Goal: Book appointment/travel/reservation

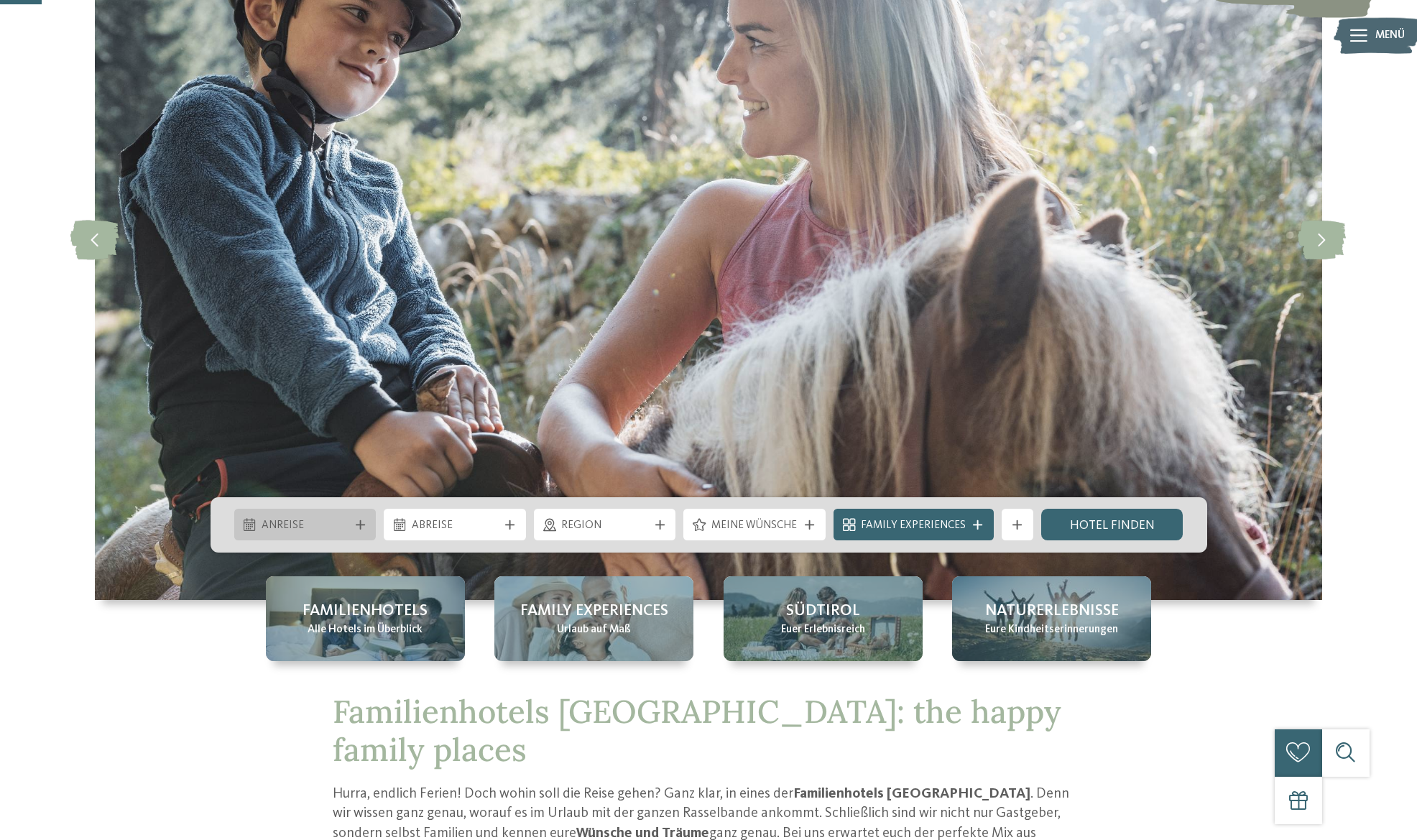
click at [302, 520] on span "Anreise" at bounding box center [305, 526] width 87 height 16
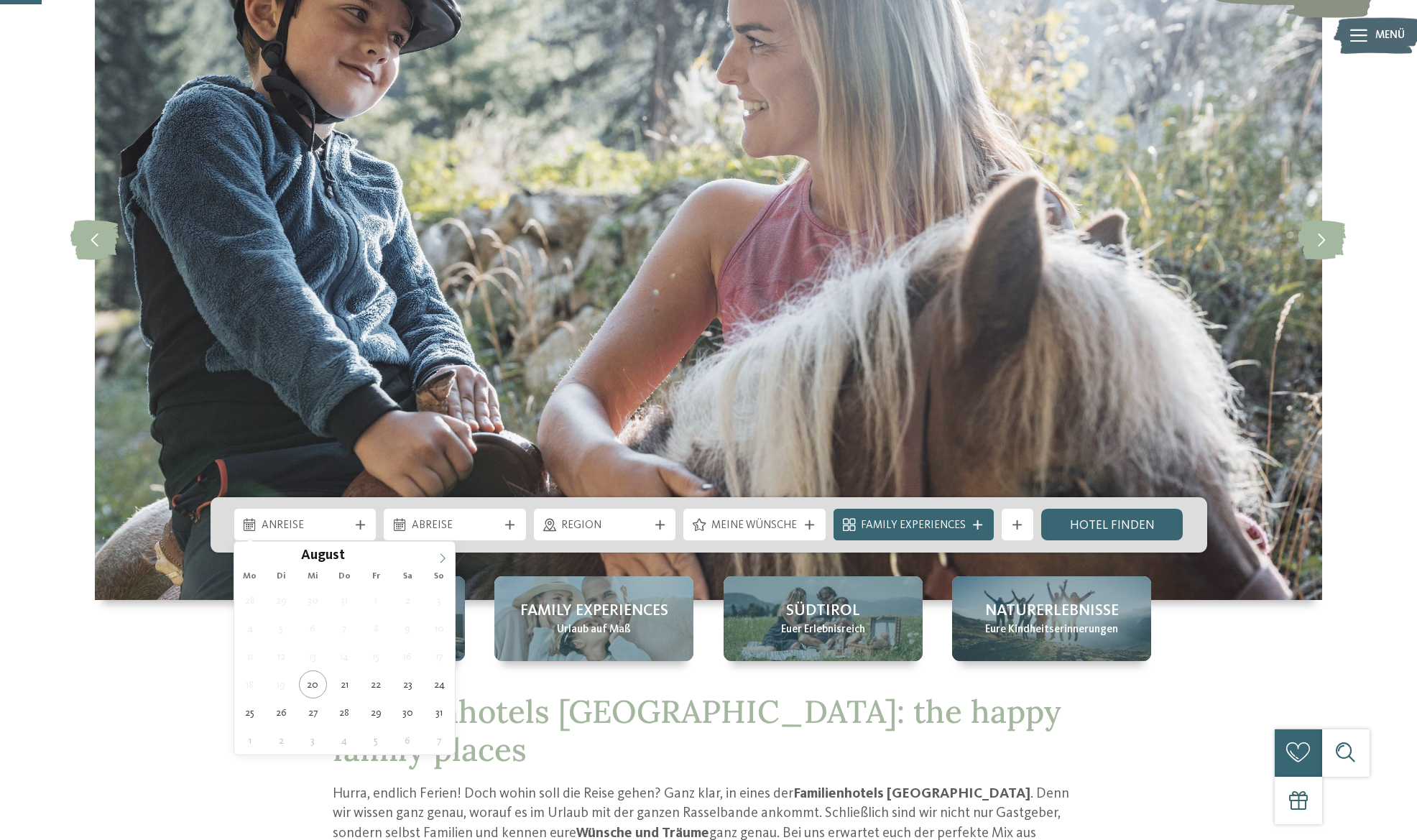
click at [438, 560] on icon at bounding box center [442, 558] width 10 height 10
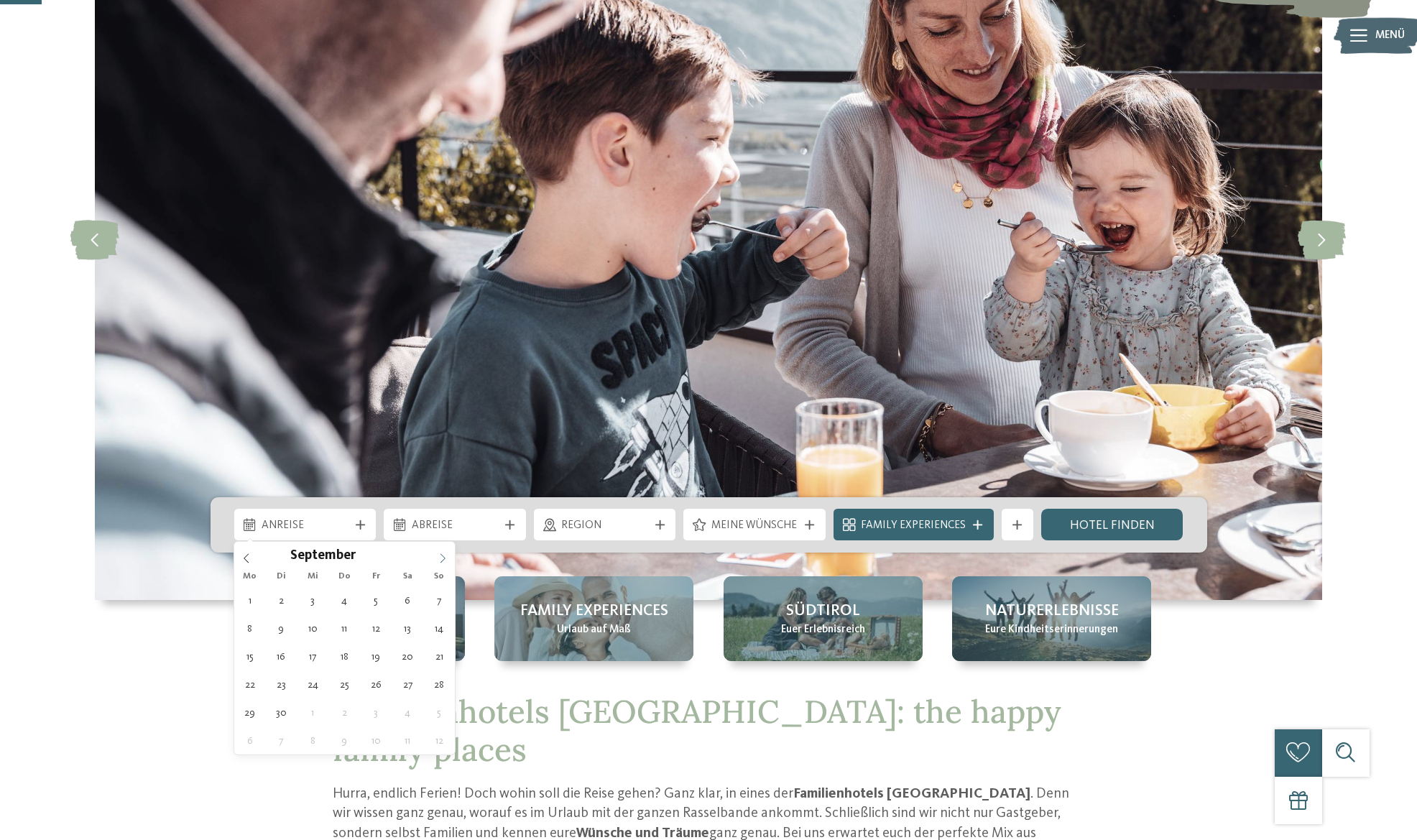
click at [440, 559] on icon at bounding box center [442, 558] width 10 height 10
type div "[DATE]"
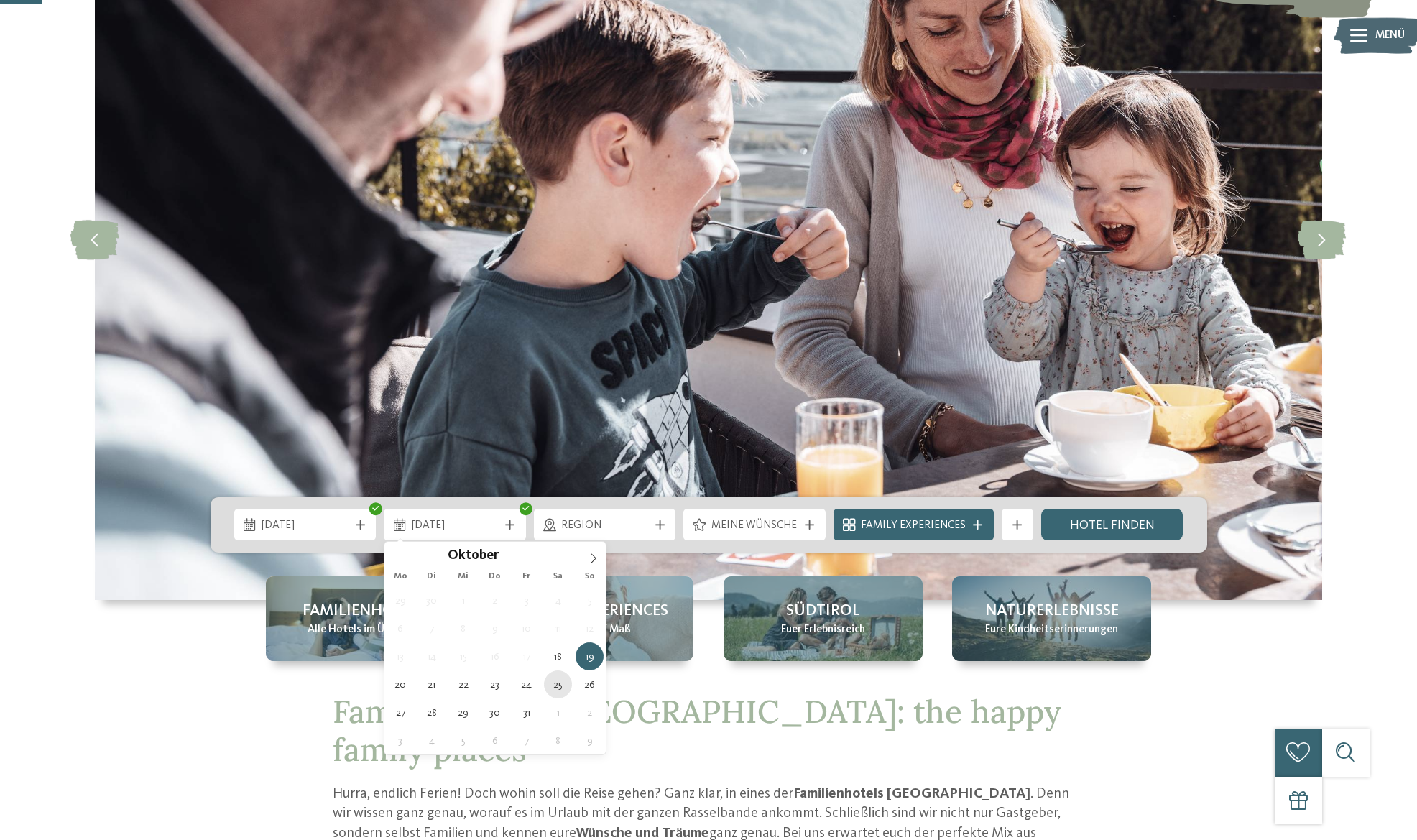
type div "[DATE]"
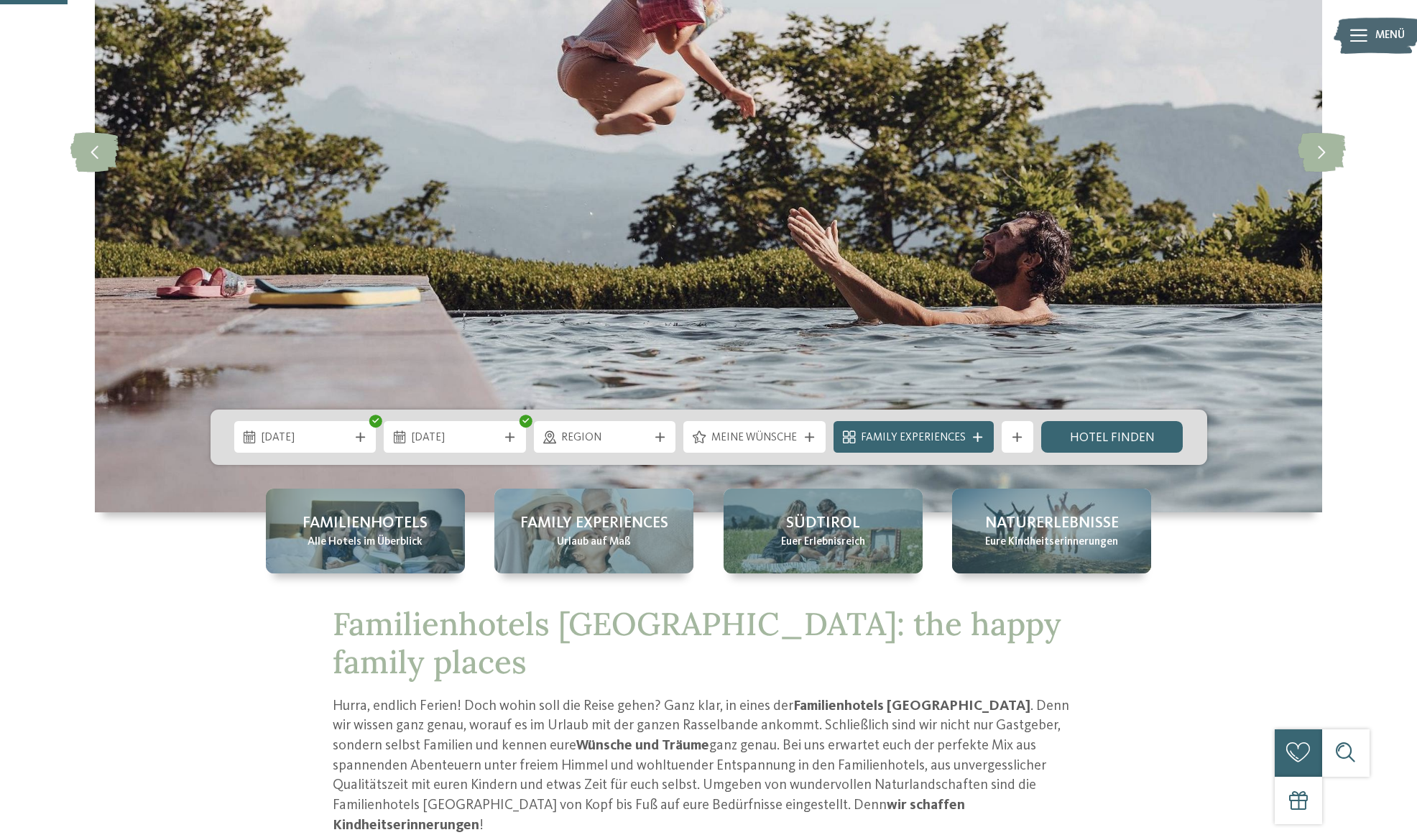
scroll to position [355, 0]
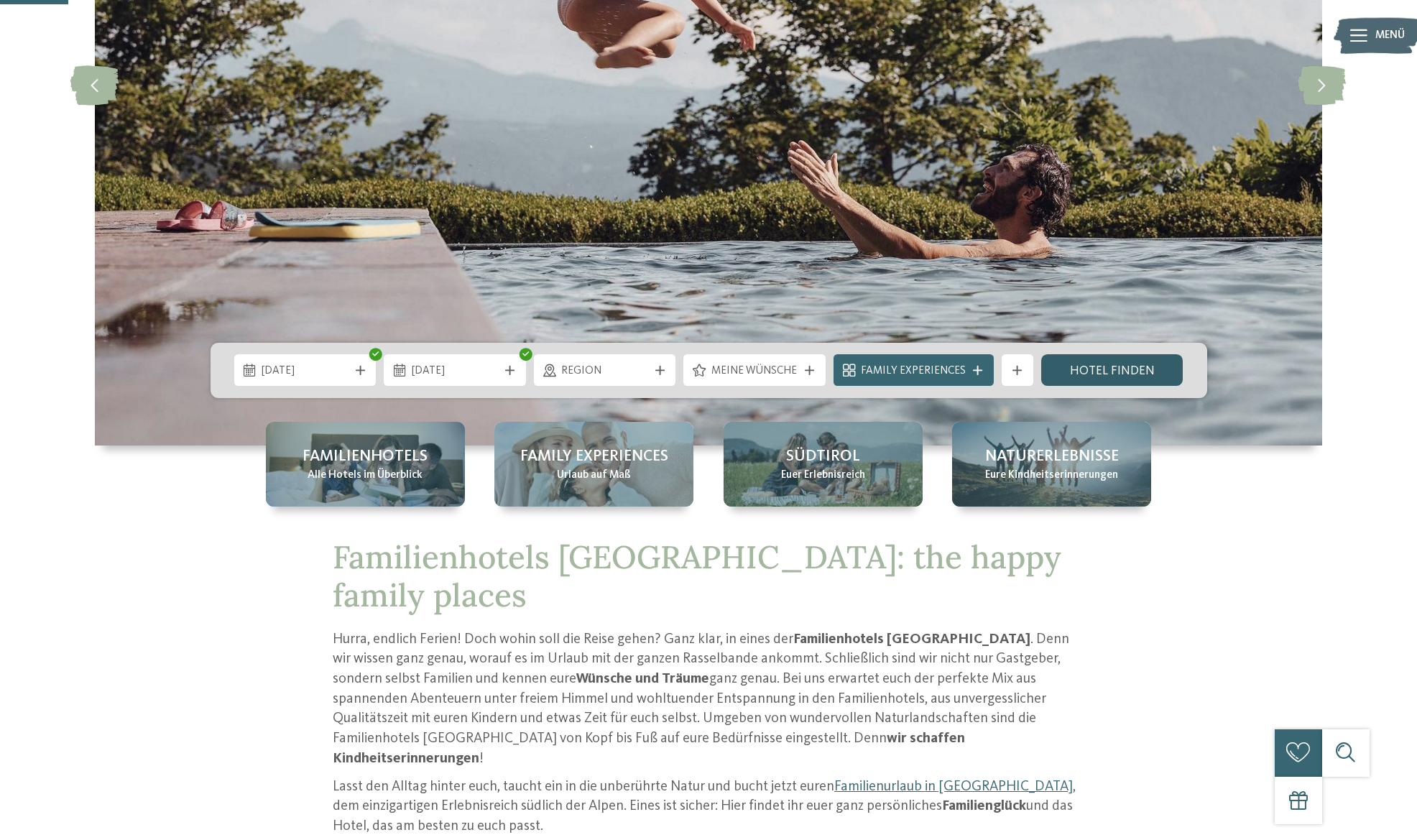
click at [1108, 374] on link "Hotel finden" at bounding box center [1112, 370] width 142 height 32
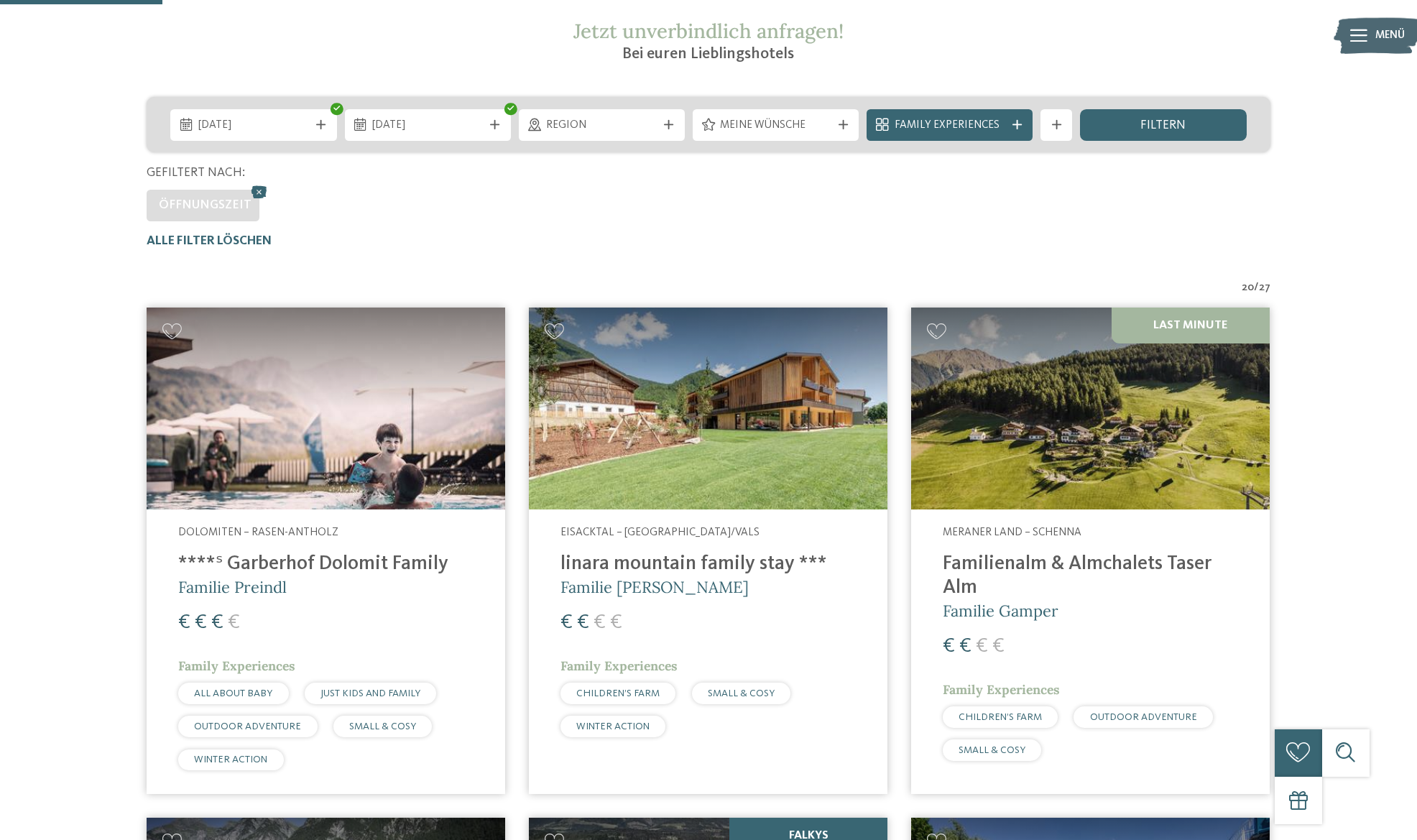
scroll to position [309, 0]
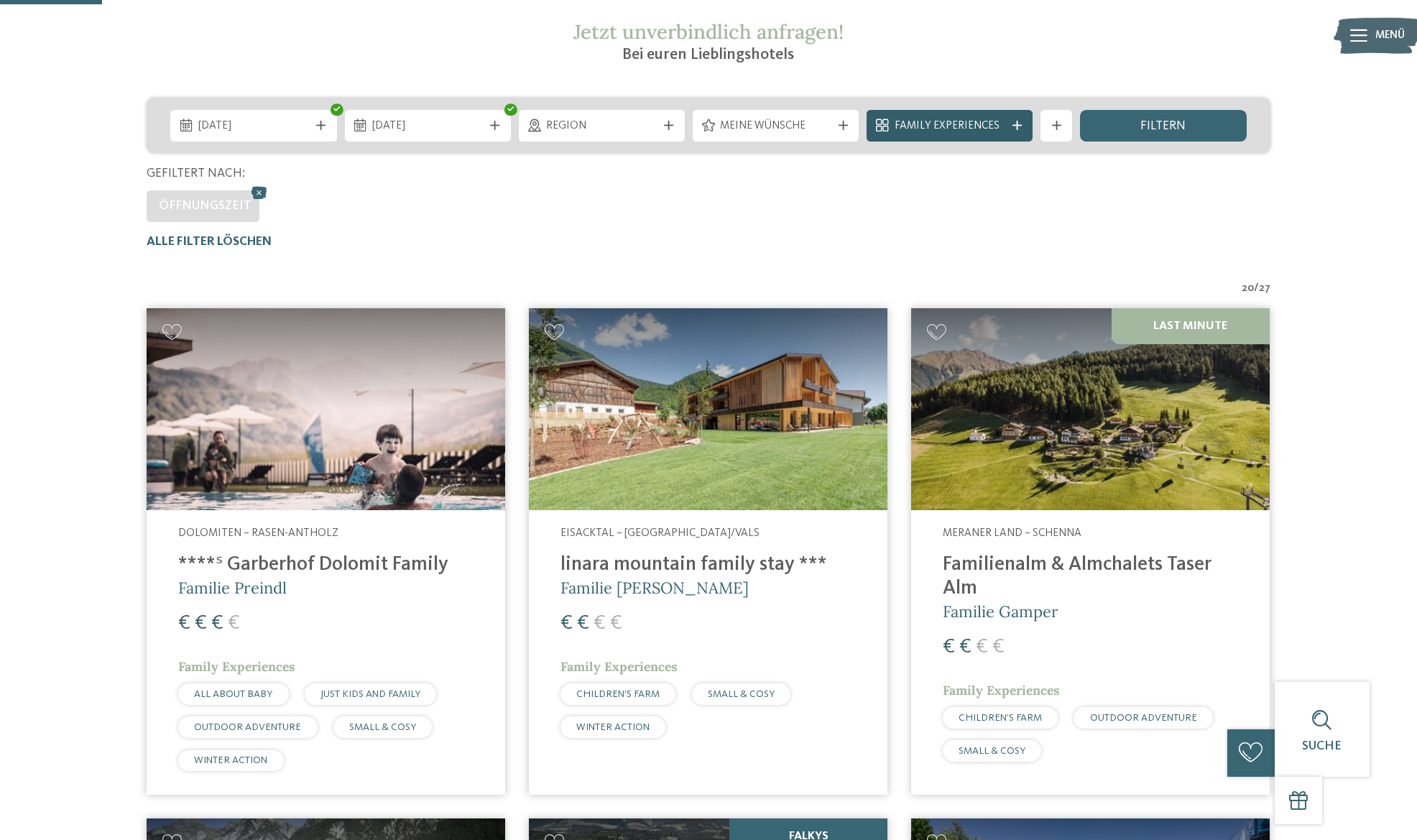
click at [958, 124] on span "Family Experiences" at bounding box center [949, 127] width 111 height 16
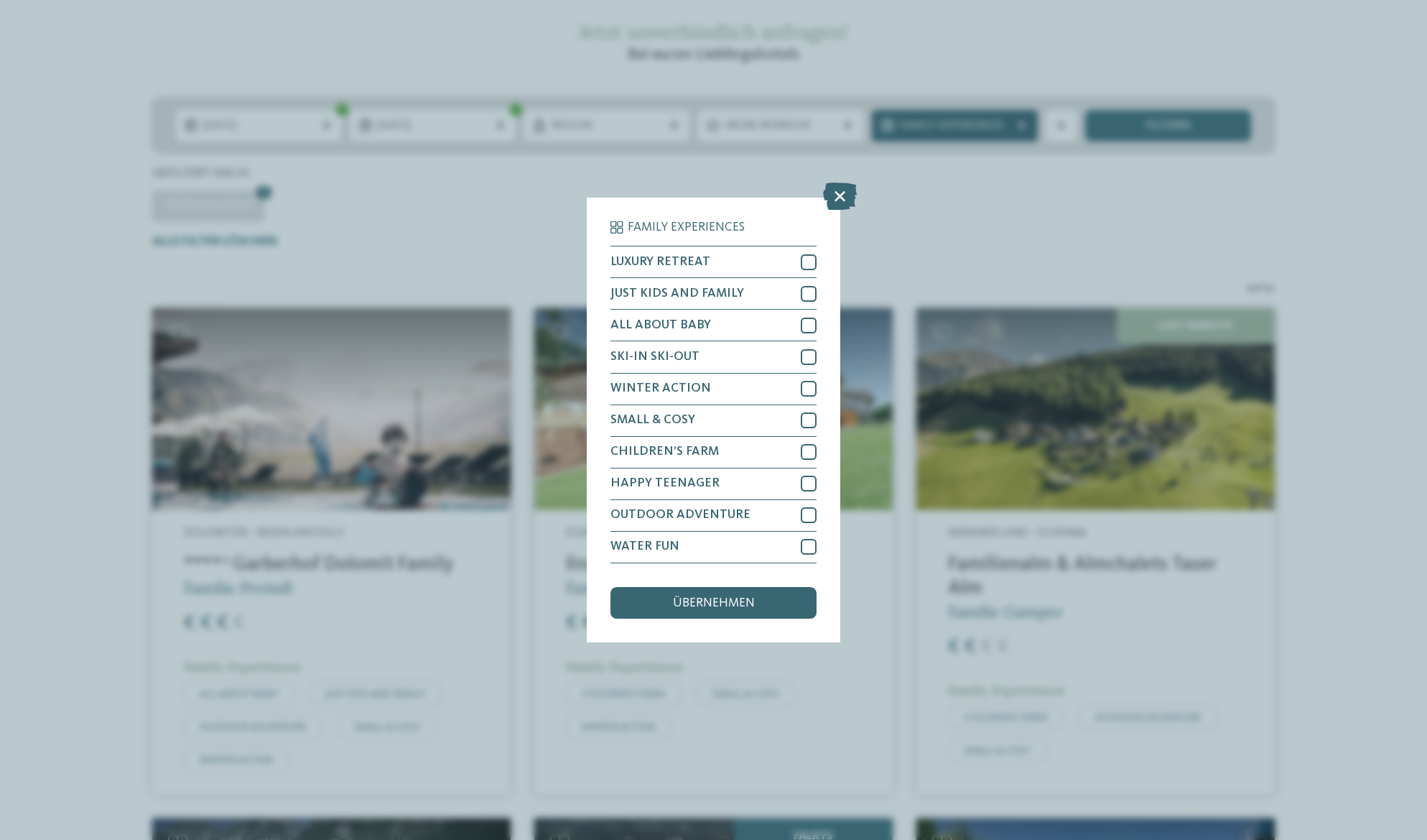
click at [958, 124] on div "Family Experiences LUXURY RETREAT JUST KIDS AND FAMILY" at bounding box center [714, 420] width 1427 height 840
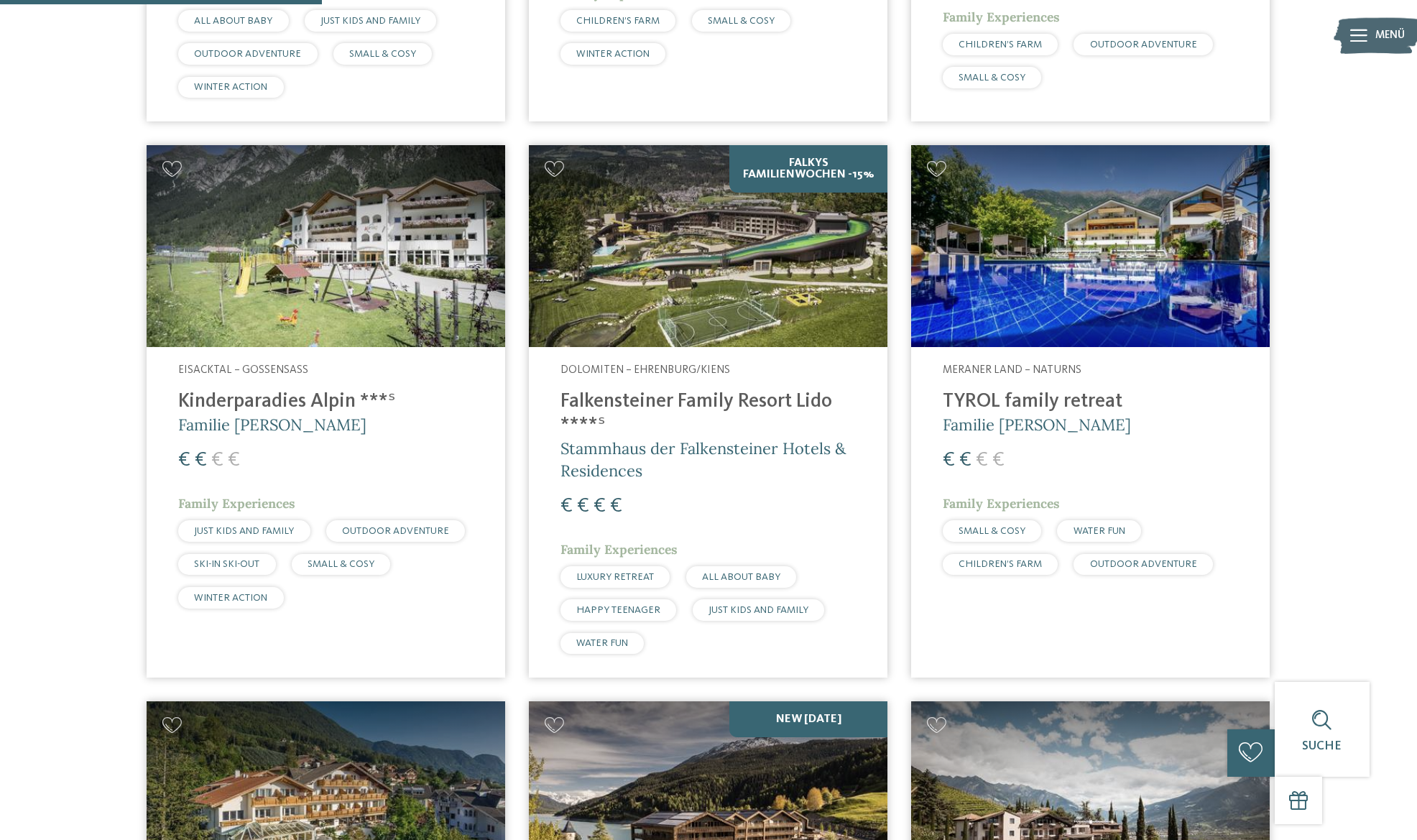
scroll to position [974, 0]
